Goal: Check status: Check status

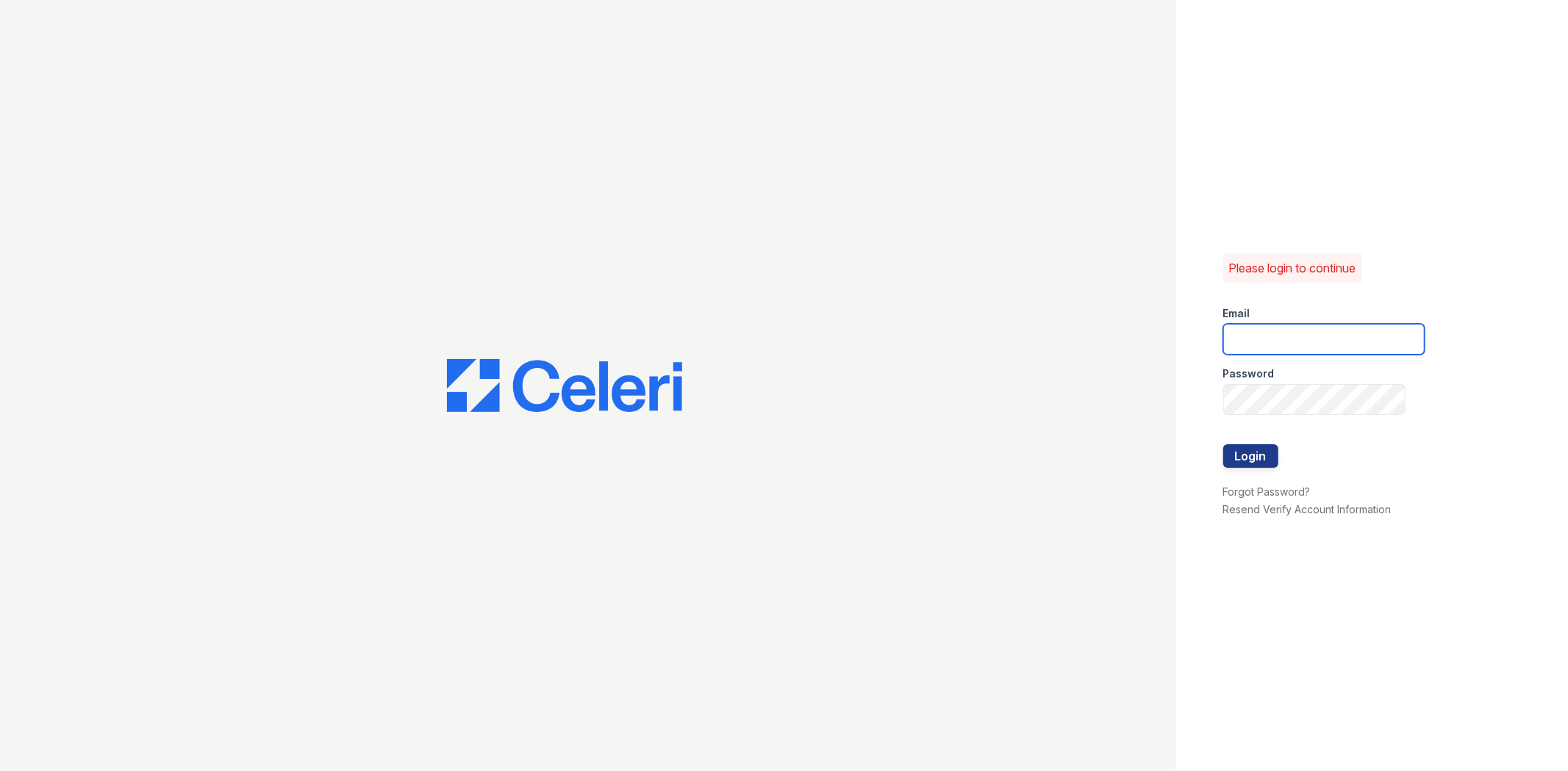
click at [1340, 338] on input "email" at bounding box center [1323, 339] width 201 height 31
type input "[EMAIL_ADDRESS][DOMAIN_NAME]"
click at [1223, 444] on button "Login" at bounding box center [1250, 456] width 55 height 23
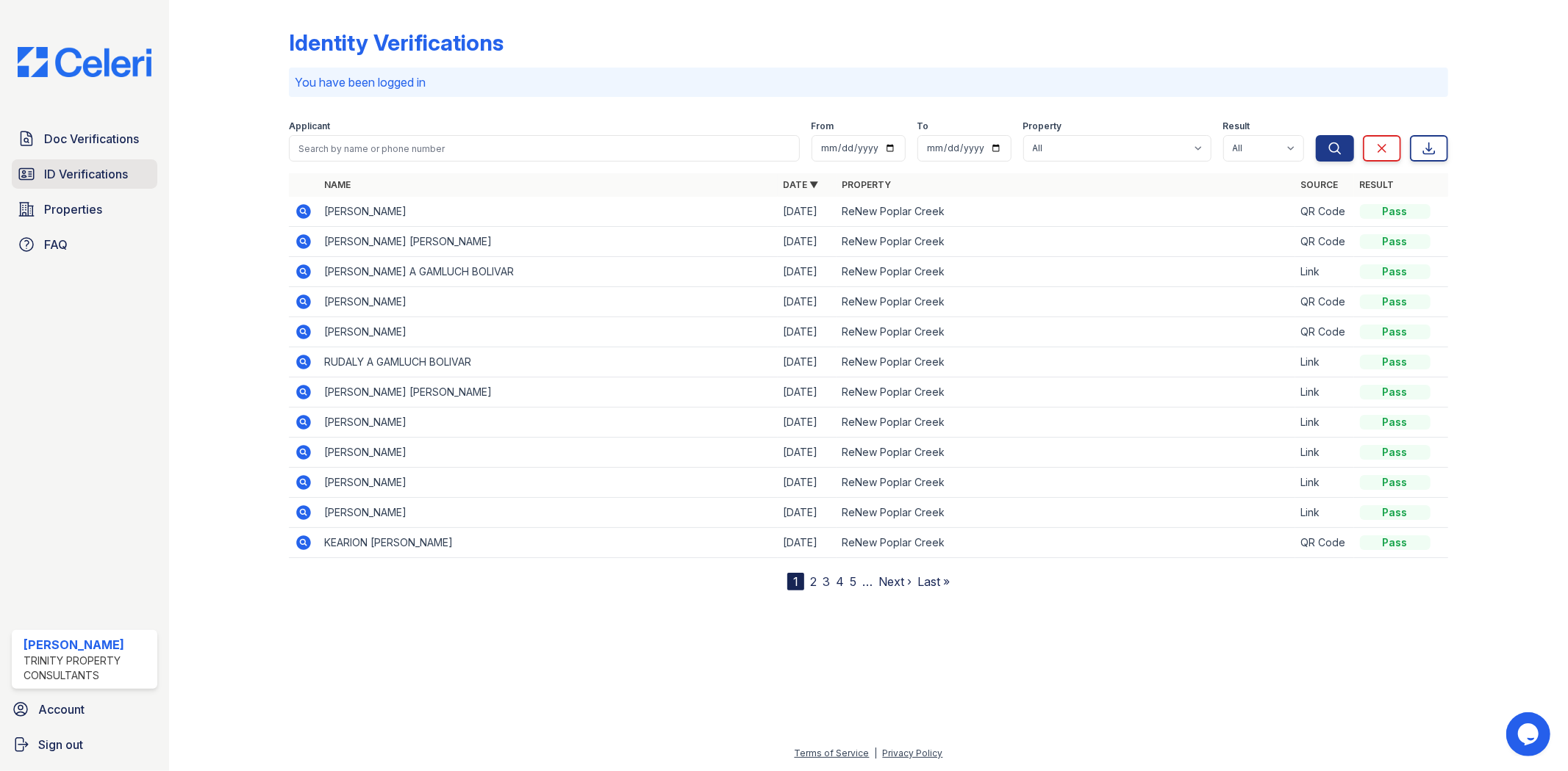
click at [88, 166] on span "ID Verifications" at bounding box center [85, 174] width 83 height 18
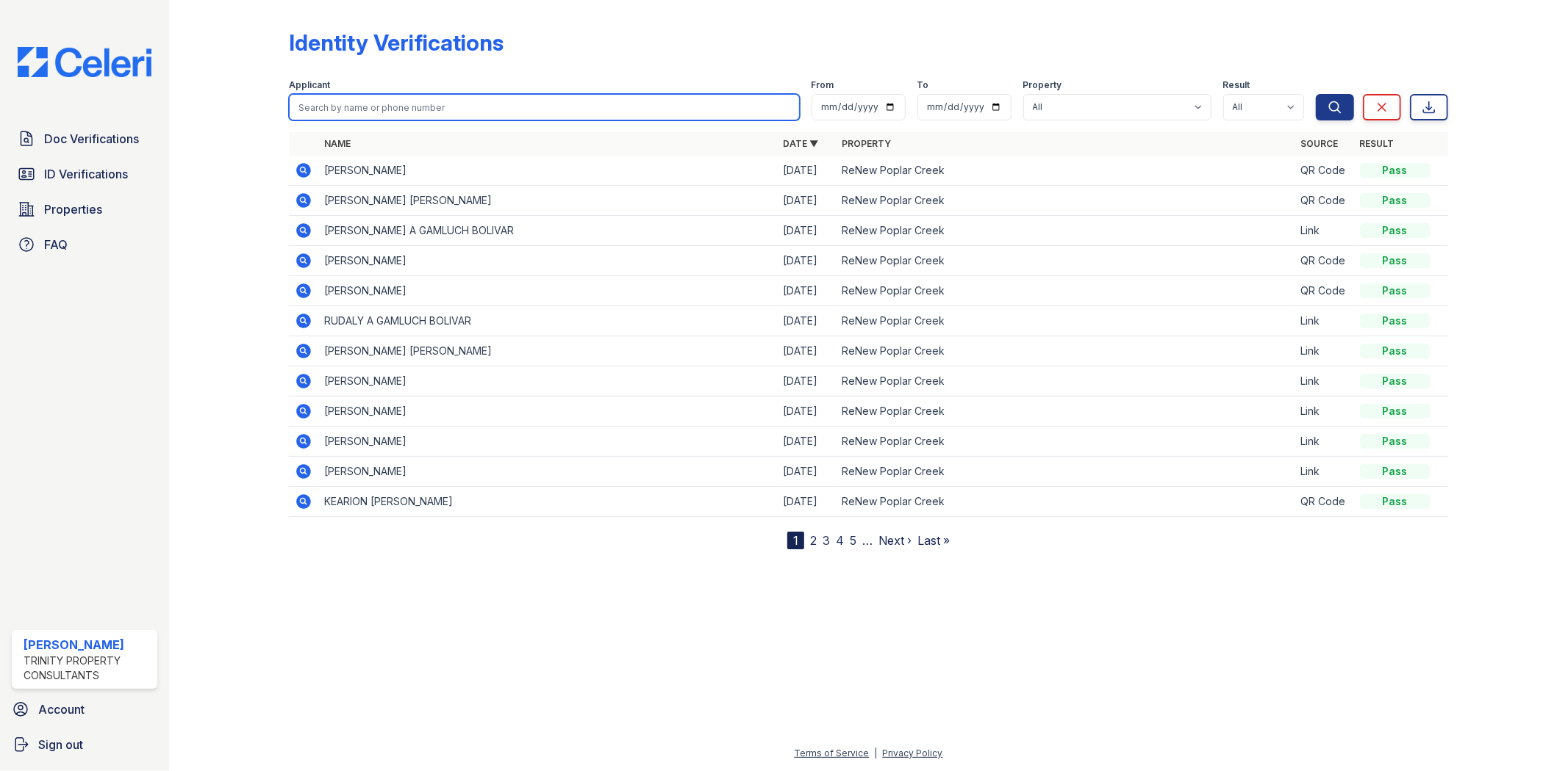
click at [443, 112] on input "search" at bounding box center [544, 107] width 510 height 26
type input "Tavonni"
click at [1315, 94] on button "Search" at bounding box center [1334, 107] width 38 height 26
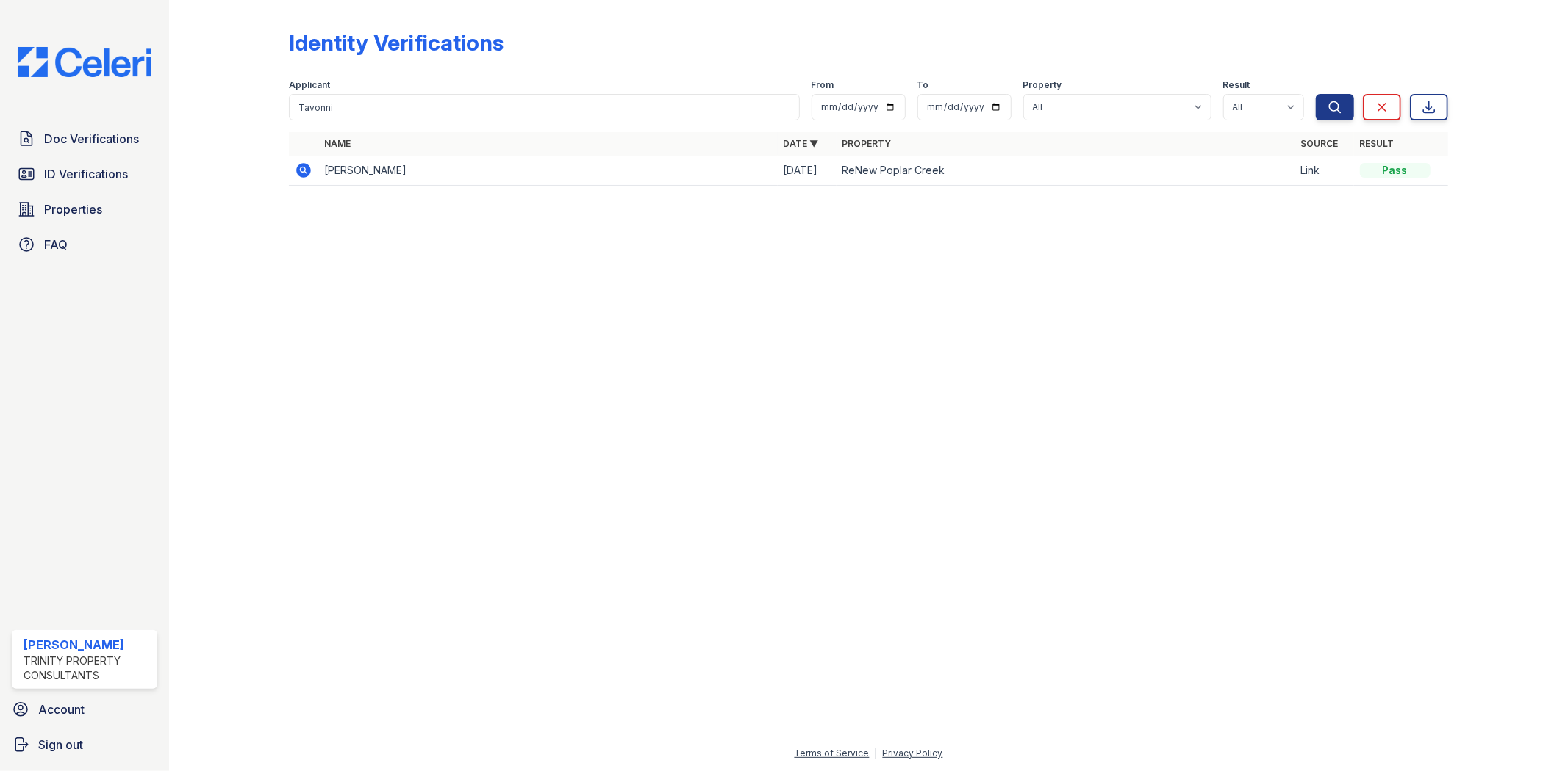
click at [303, 163] on icon at bounding box center [303, 170] width 18 height 18
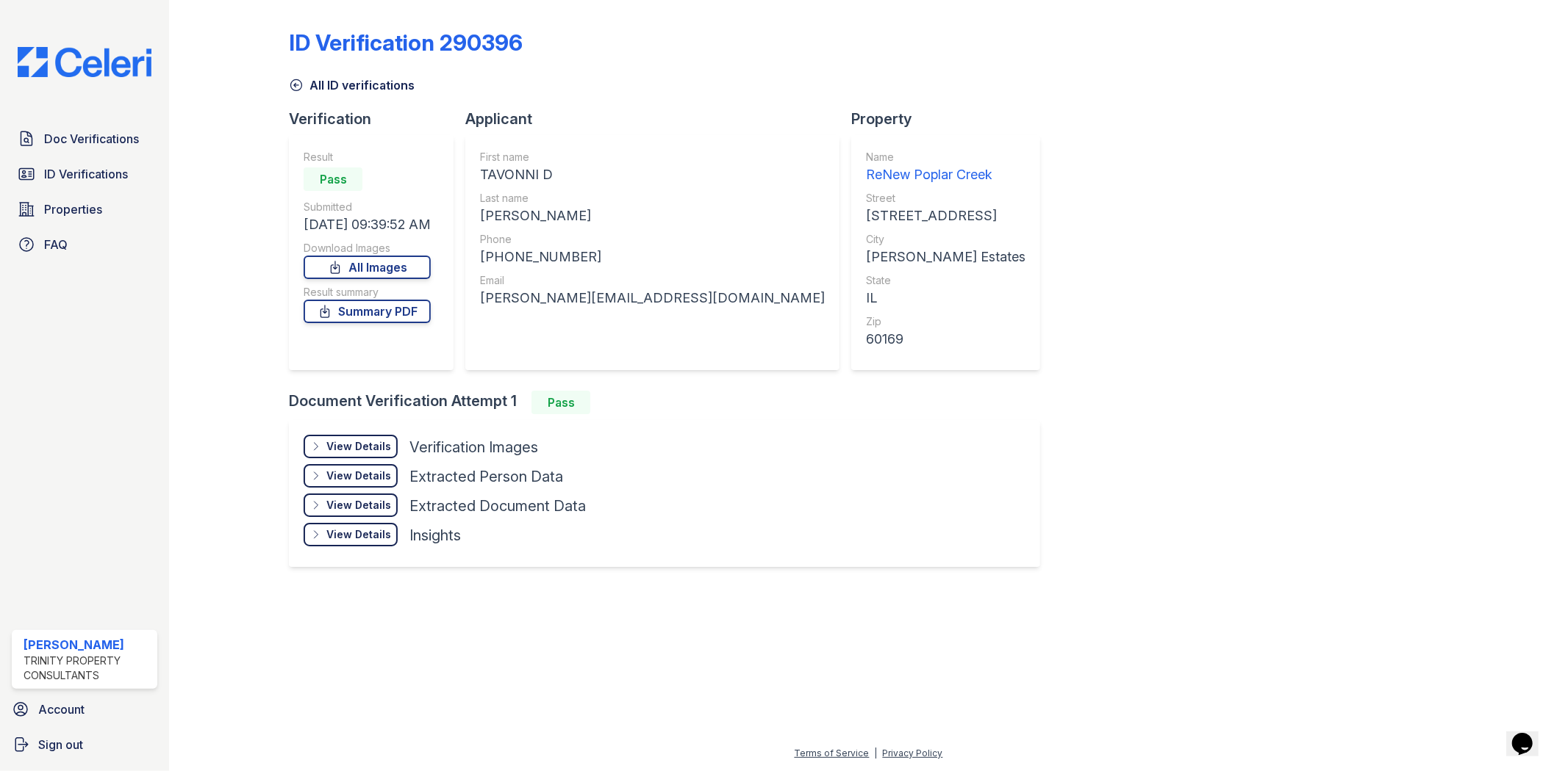
click at [364, 439] on div "View Details" at bounding box center [359, 446] width 65 height 15
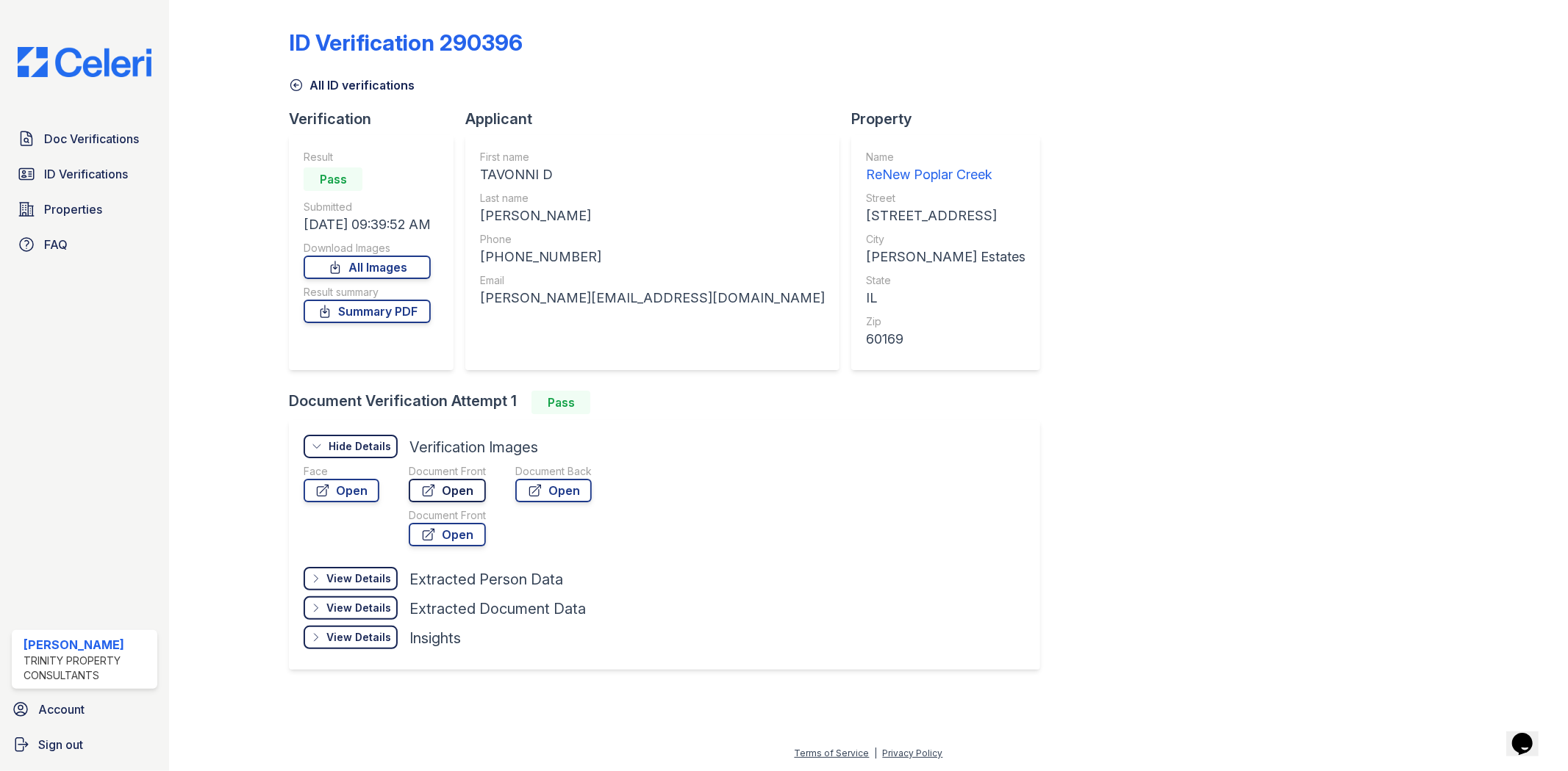
click at [448, 492] on link "Open" at bounding box center [447, 490] width 77 height 23
click at [458, 532] on link "Open" at bounding box center [447, 534] width 77 height 23
click at [568, 487] on link "Open" at bounding box center [553, 490] width 77 height 23
click at [337, 487] on link "Open" at bounding box center [341, 490] width 76 height 23
click at [64, 173] on span "ID Verifications" at bounding box center [85, 174] width 83 height 18
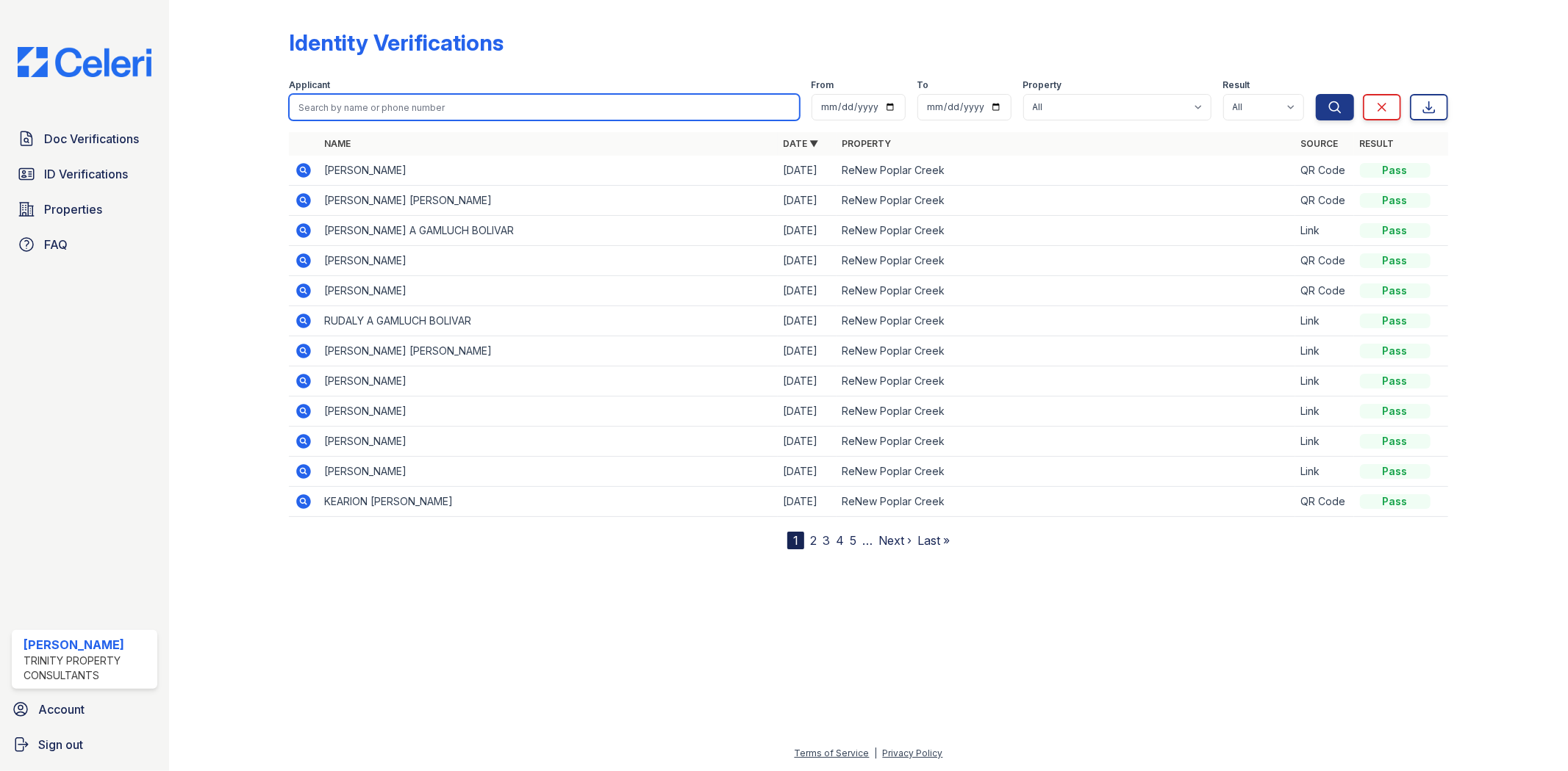
click at [479, 105] on input "search" at bounding box center [544, 107] width 510 height 26
type input "ivy"
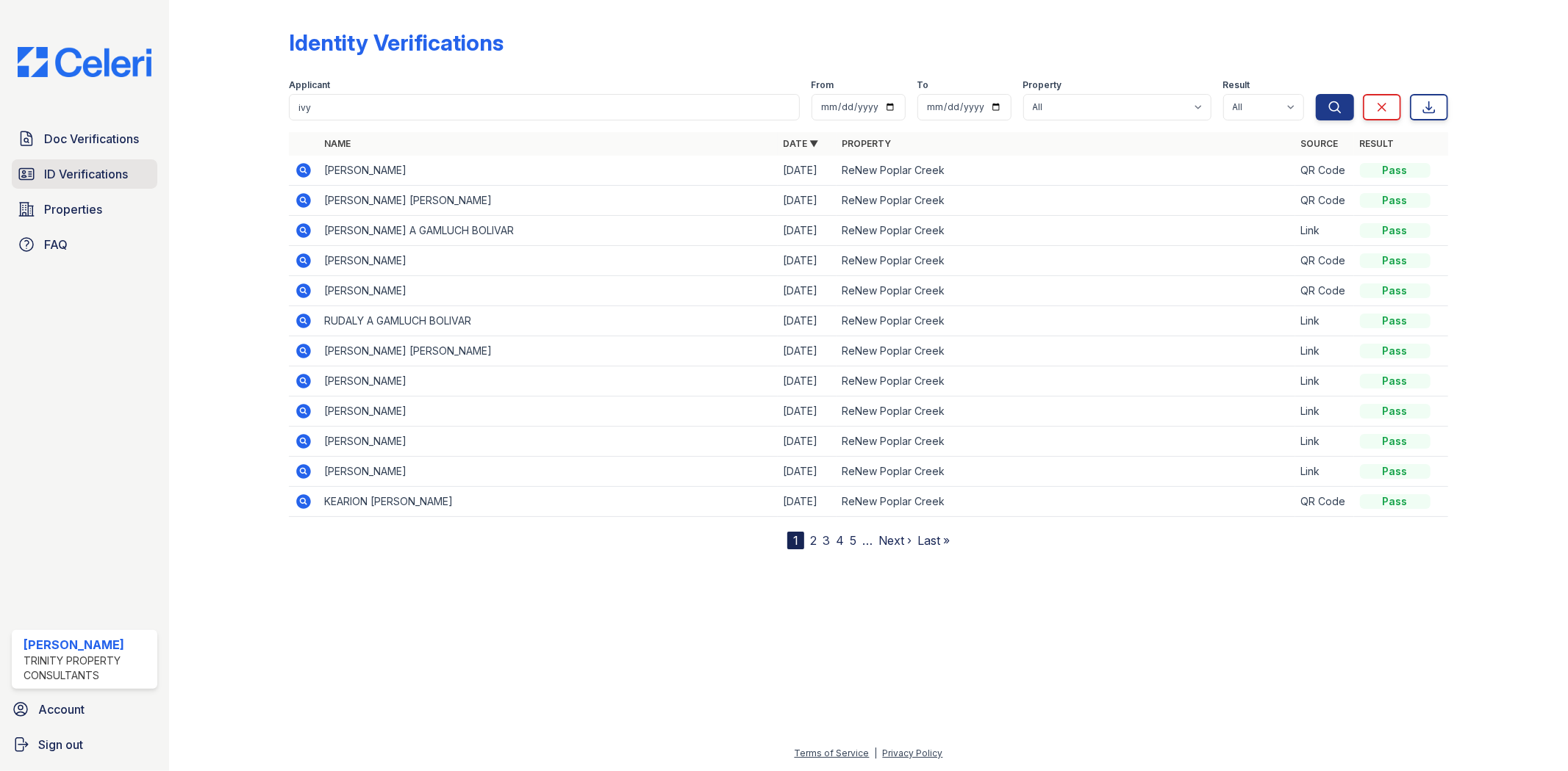
click at [66, 195] on link "Properties" at bounding box center [84, 209] width 145 height 29
click at [76, 181] on span "ID Verifications" at bounding box center [85, 174] width 83 height 18
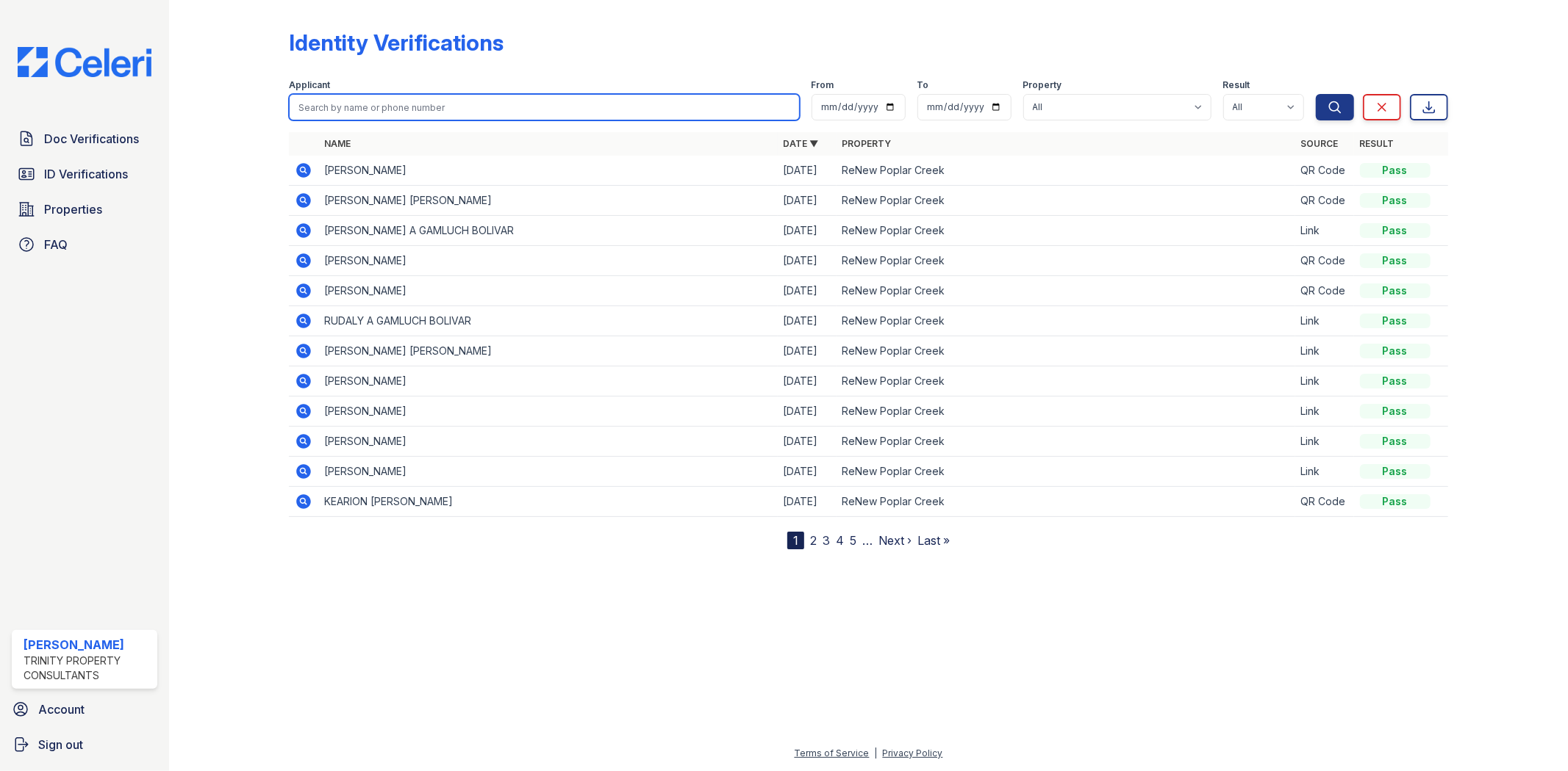
click at [399, 111] on input "search" at bounding box center [544, 107] width 510 height 26
type input "ivy"
click at [1315, 94] on button "Search" at bounding box center [1334, 107] width 38 height 26
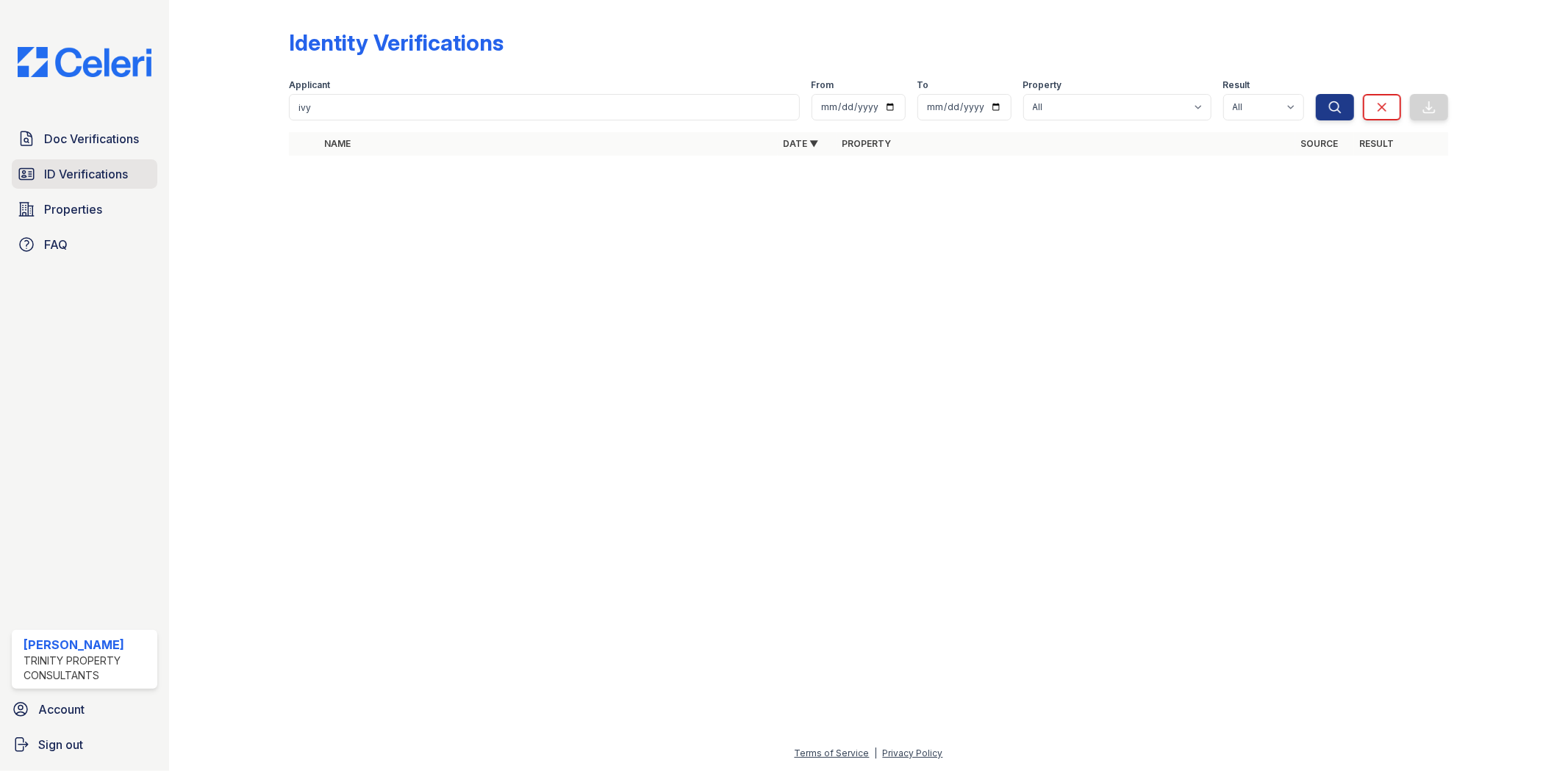
click at [94, 179] on span "ID Verifications" at bounding box center [85, 174] width 83 height 18
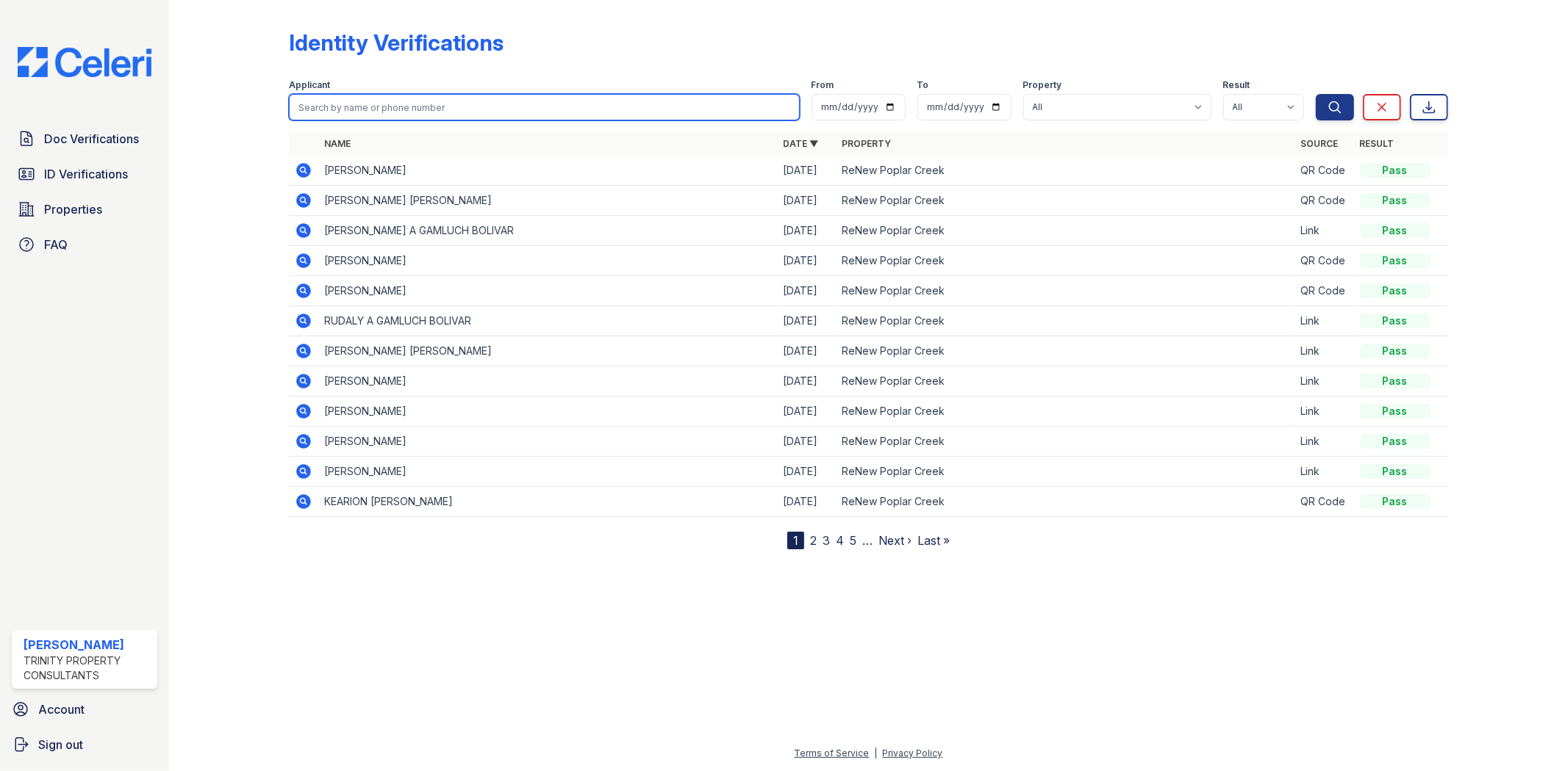
click at [386, 111] on input "search" at bounding box center [544, 107] width 510 height 26
type input "sofia"
click at [1315, 94] on button "Search" at bounding box center [1334, 107] width 38 height 26
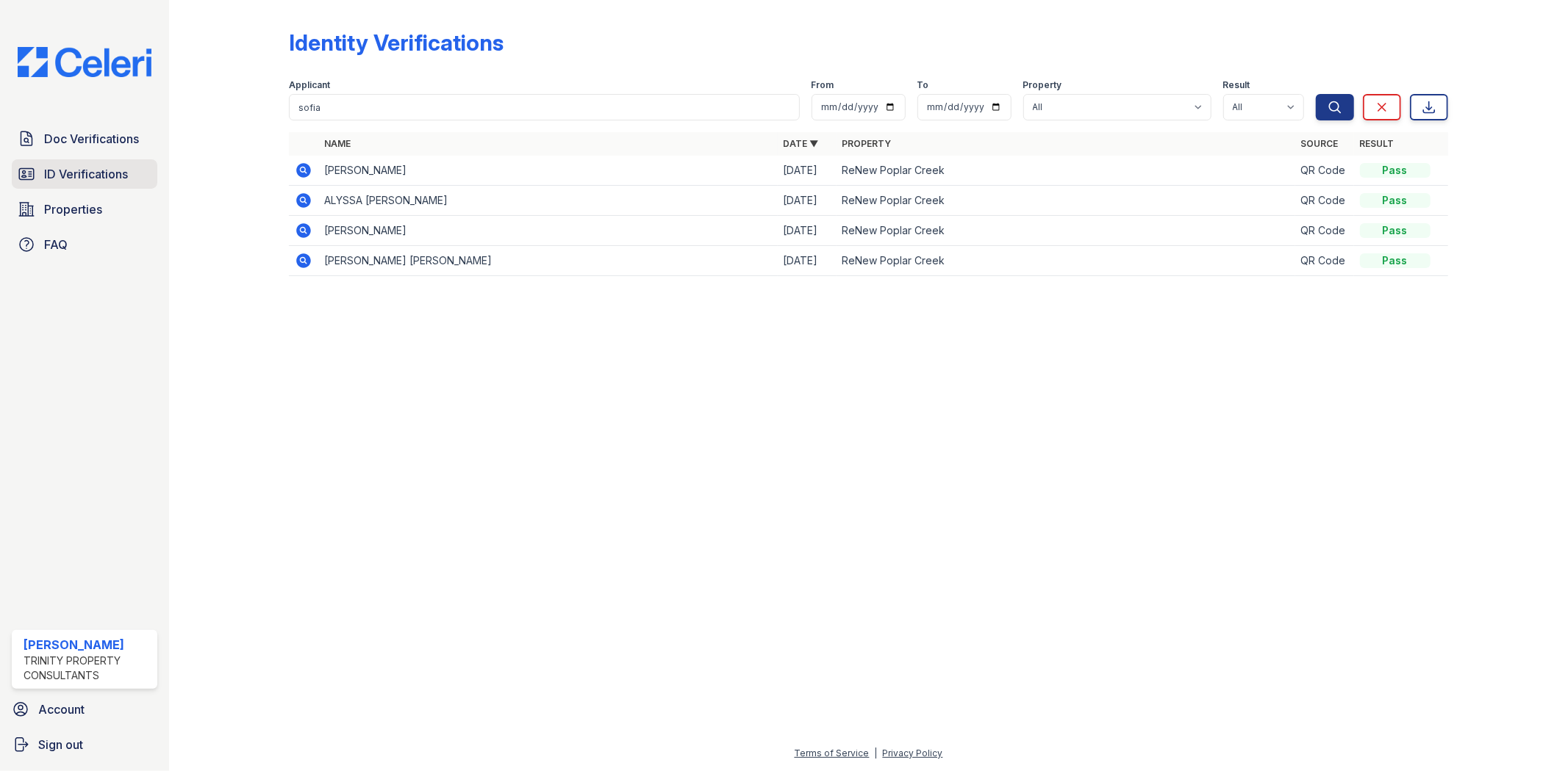
click at [94, 172] on span "ID Verifications" at bounding box center [85, 174] width 83 height 18
